Goal: Find specific page/section: Find specific page/section

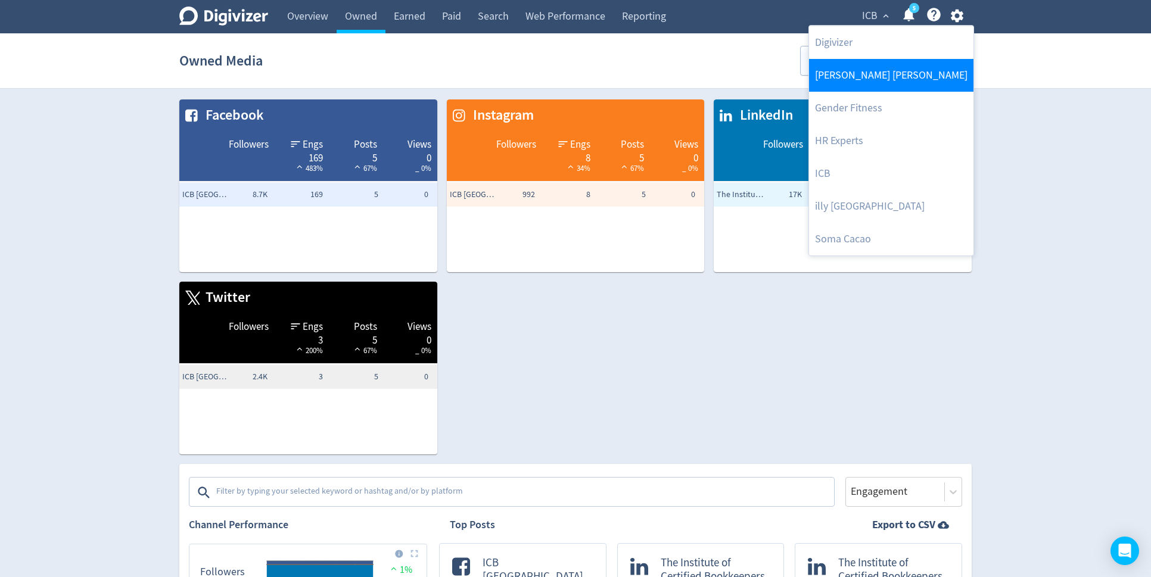
scroll to position [3063, 0]
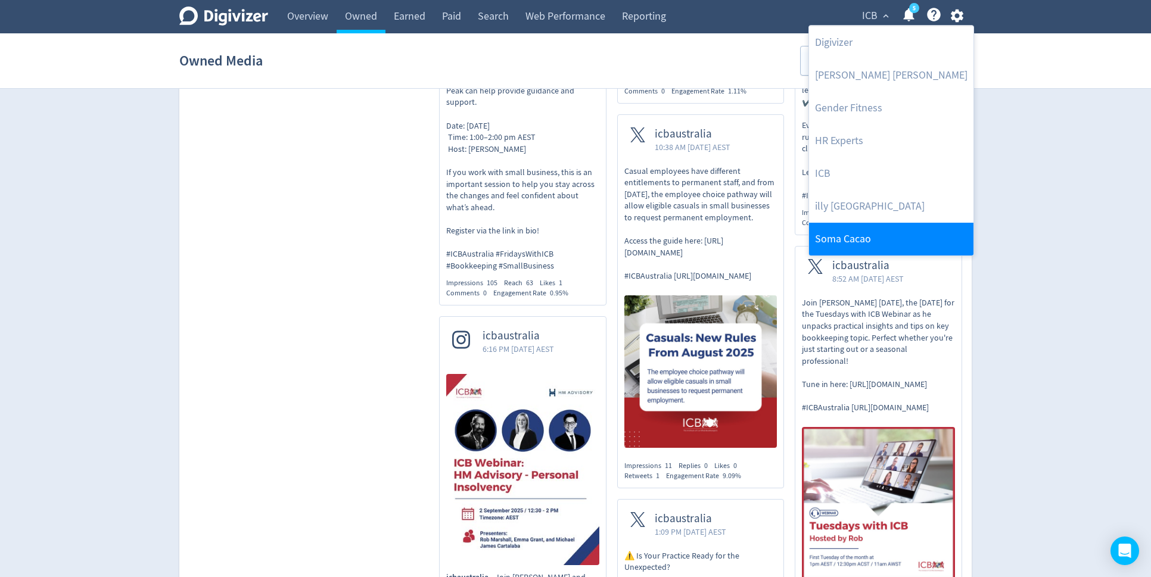
click at [837, 243] on link "Soma Cacao" at bounding box center [891, 239] width 164 height 33
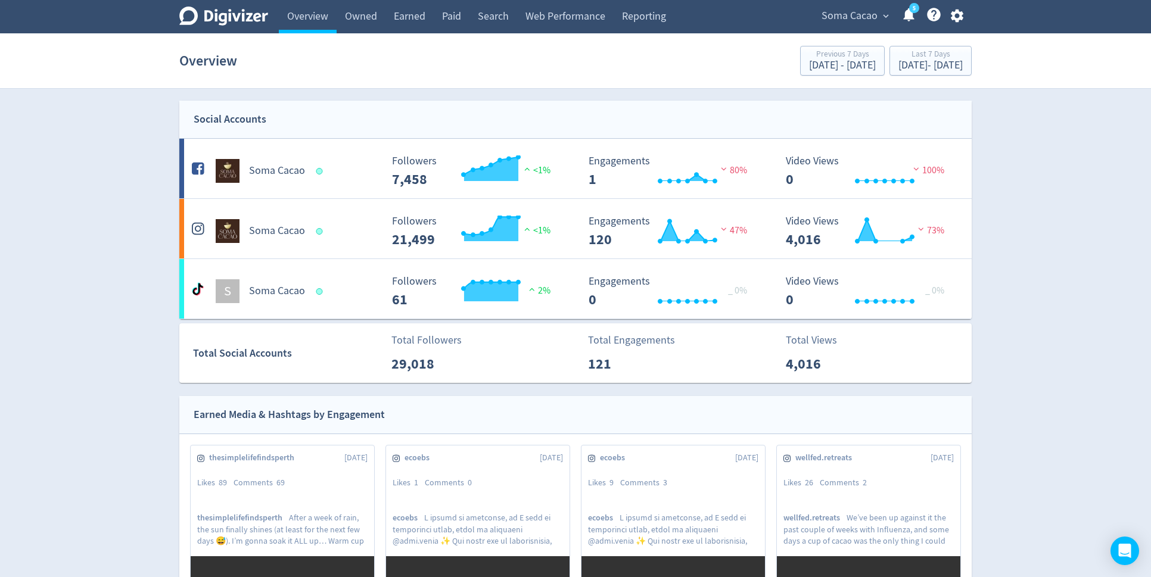
click at [831, 14] on span "Soma Cacao" at bounding box center [850, 16] width 56 height 19
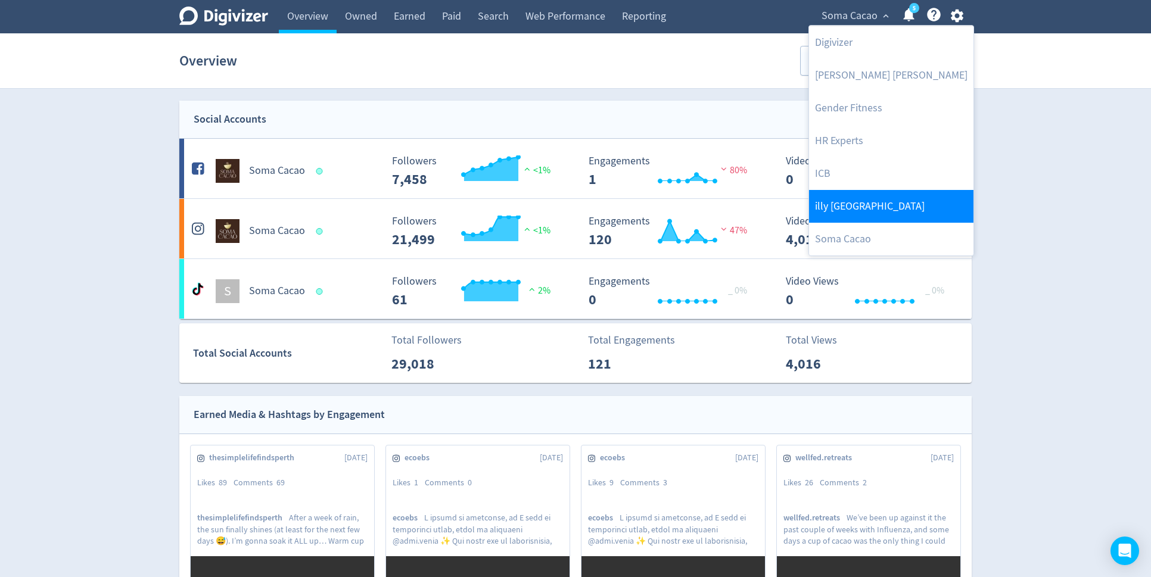
click at [821, 201] on link "illy [GEOGRAPHIC_DATA]" at bounding box center [891, 206] width 164 height 33
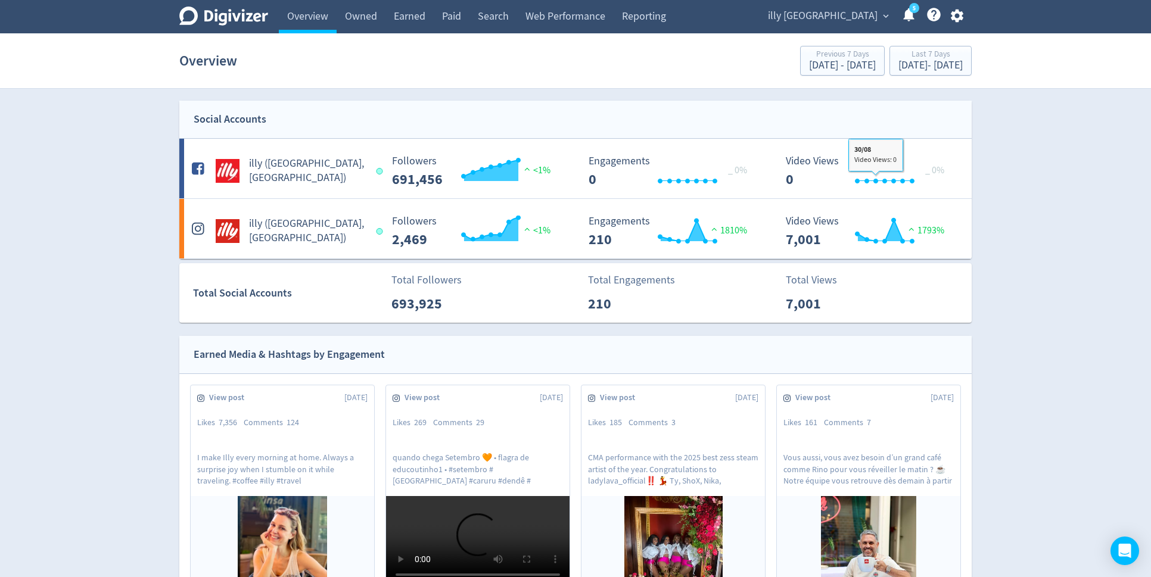
scroll to position [324, 0]
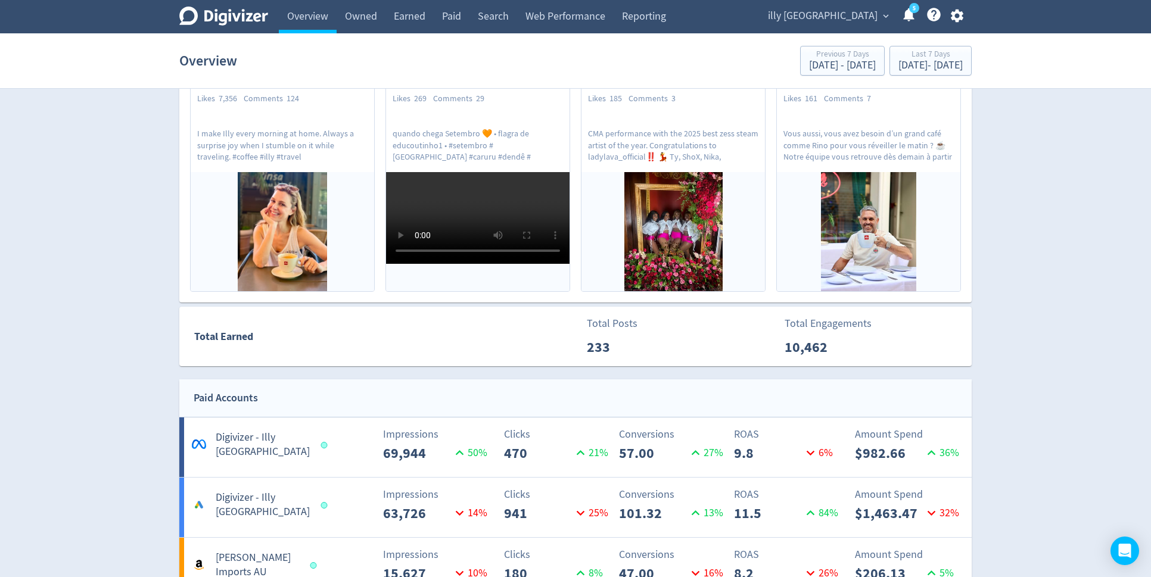
click at [845, 14] on span "illy [GEOGRAPHIC_DATA]" at bounding box center [823, 16] width 110 height 19
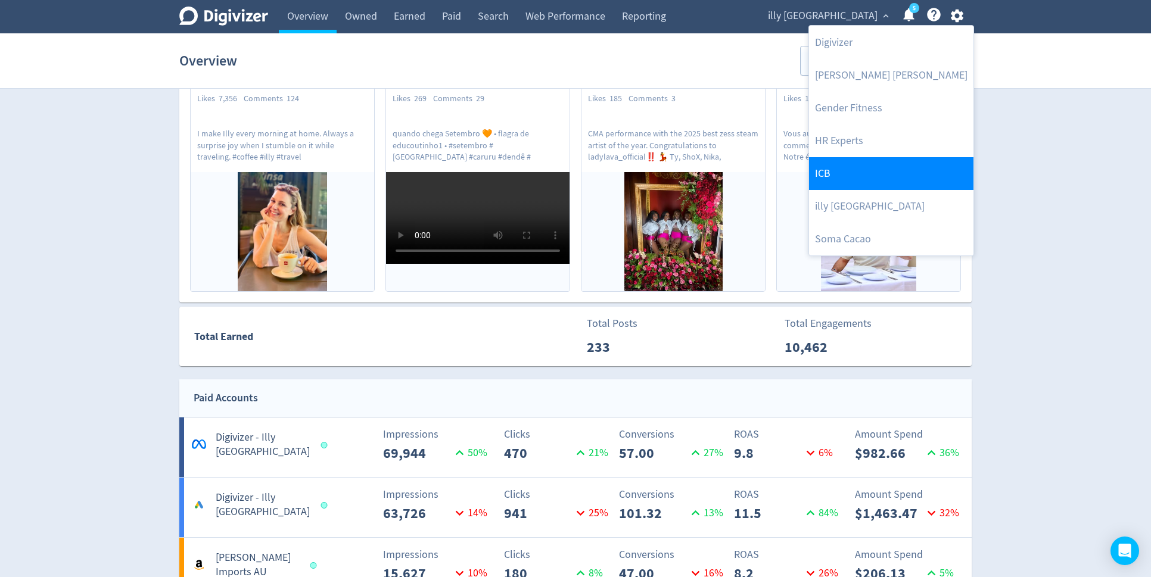
click at [836, 173] on link "ICB" at bounding box center [891, 173] width 164 height 33
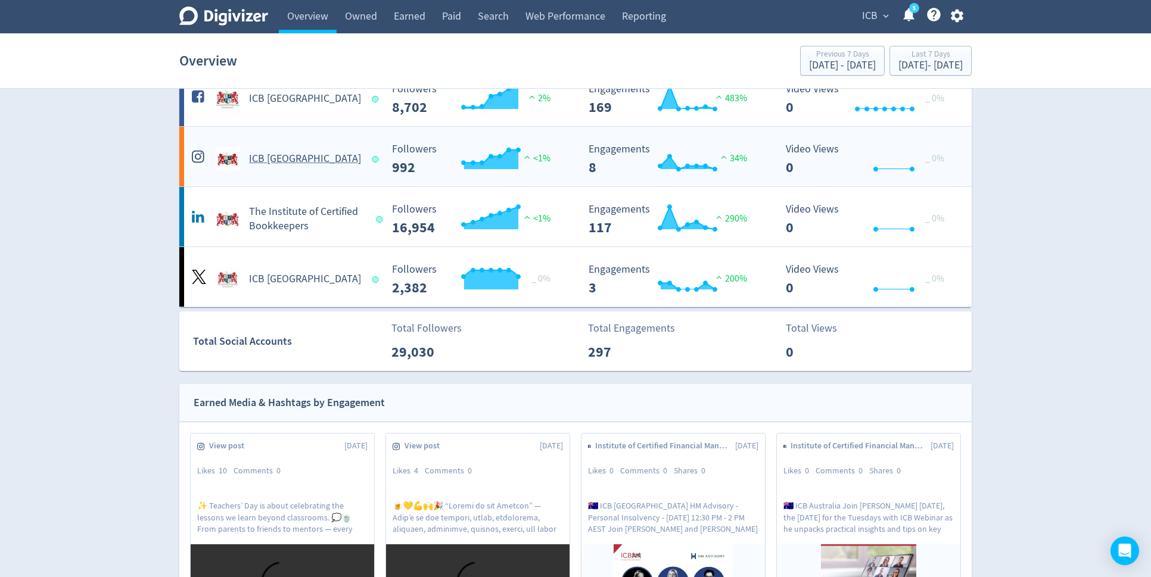
scroll to position [77, 0]
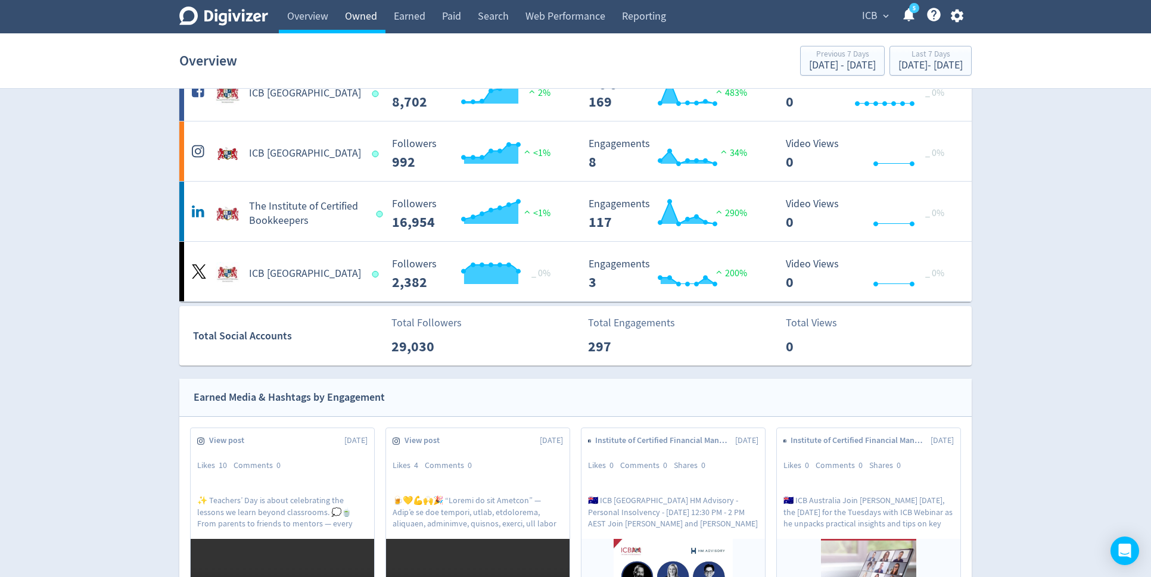
click at [355, 12] on link "Owned" at bounding box center [361, 16] width 49 height 33
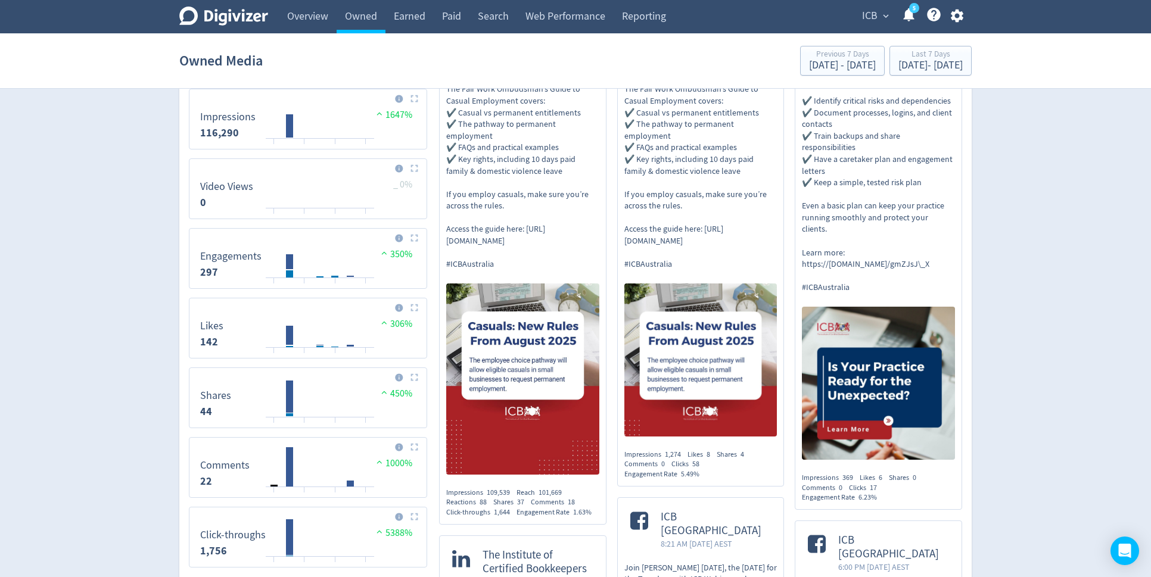
scroll to position [596, 0]
